Goal: Transaction & Acquisition: Purchase product/service

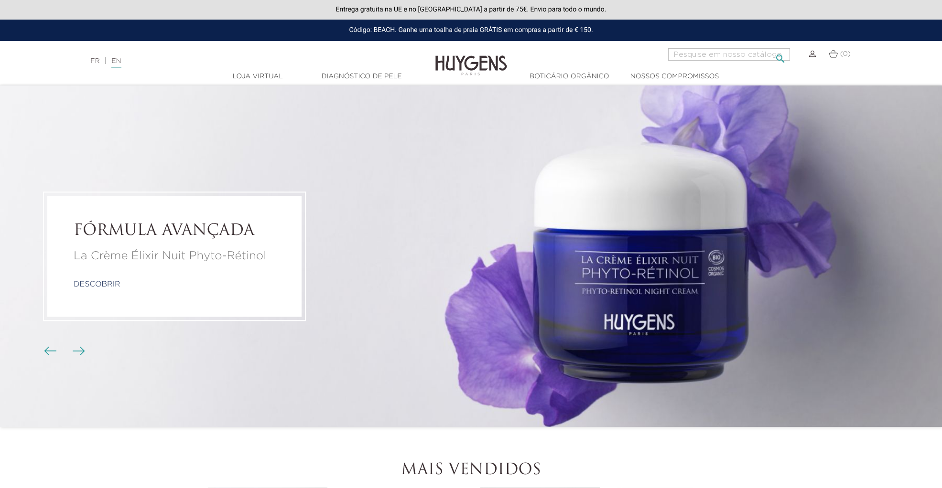
click at [703, 55] on input "Procurar" at bounding box center [729, 54] width 122 height 12
type input "hexinex"
click at [772, 45] on button " Procurar" at bounding box center [780, 51] width 17 height 13
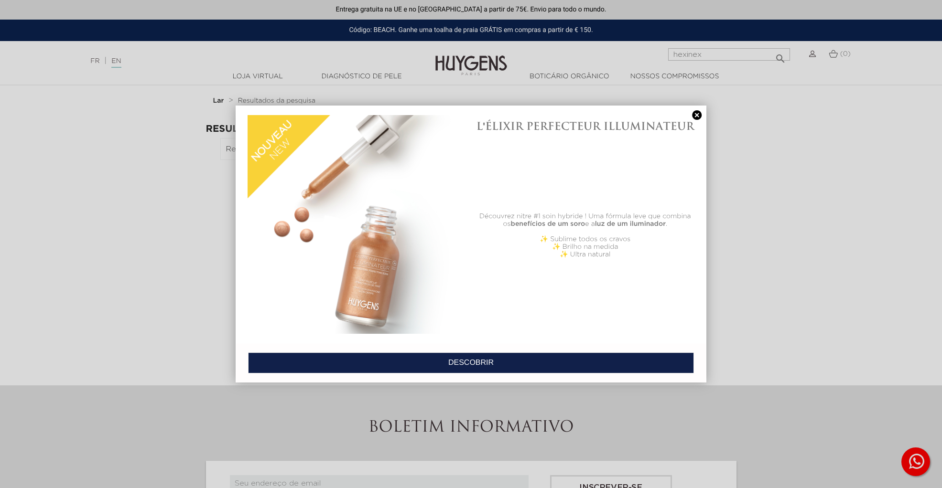
click at [697, 110] on link at bounding box center [696, 115] width 13 height 10
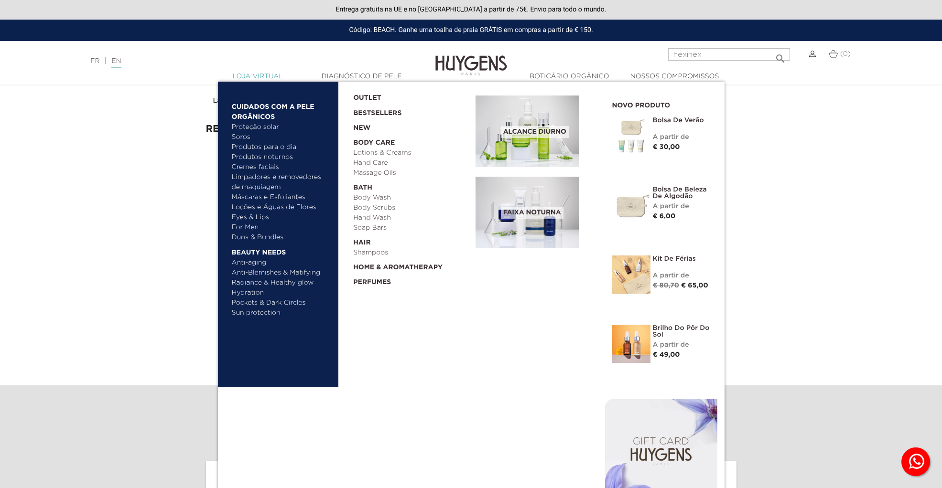
click at [262, 75] on font "Loja virtual" at bounding box center [257, 76] width 51 height 7
